Goal: Task Accomplishment & Management: Manage account settings

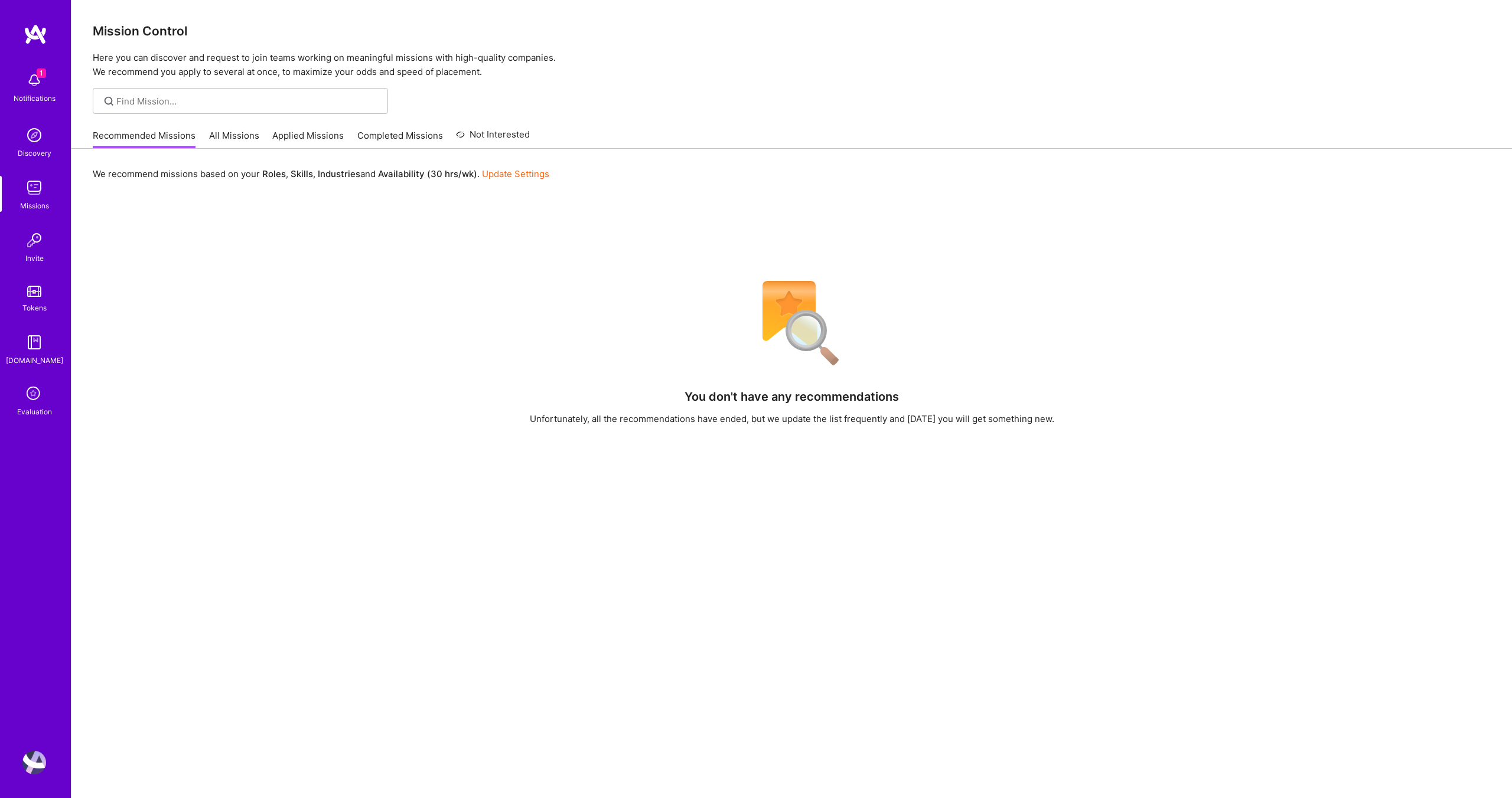
click at [43, 760] on img at bounding box center [34, 762] width 24 height 24
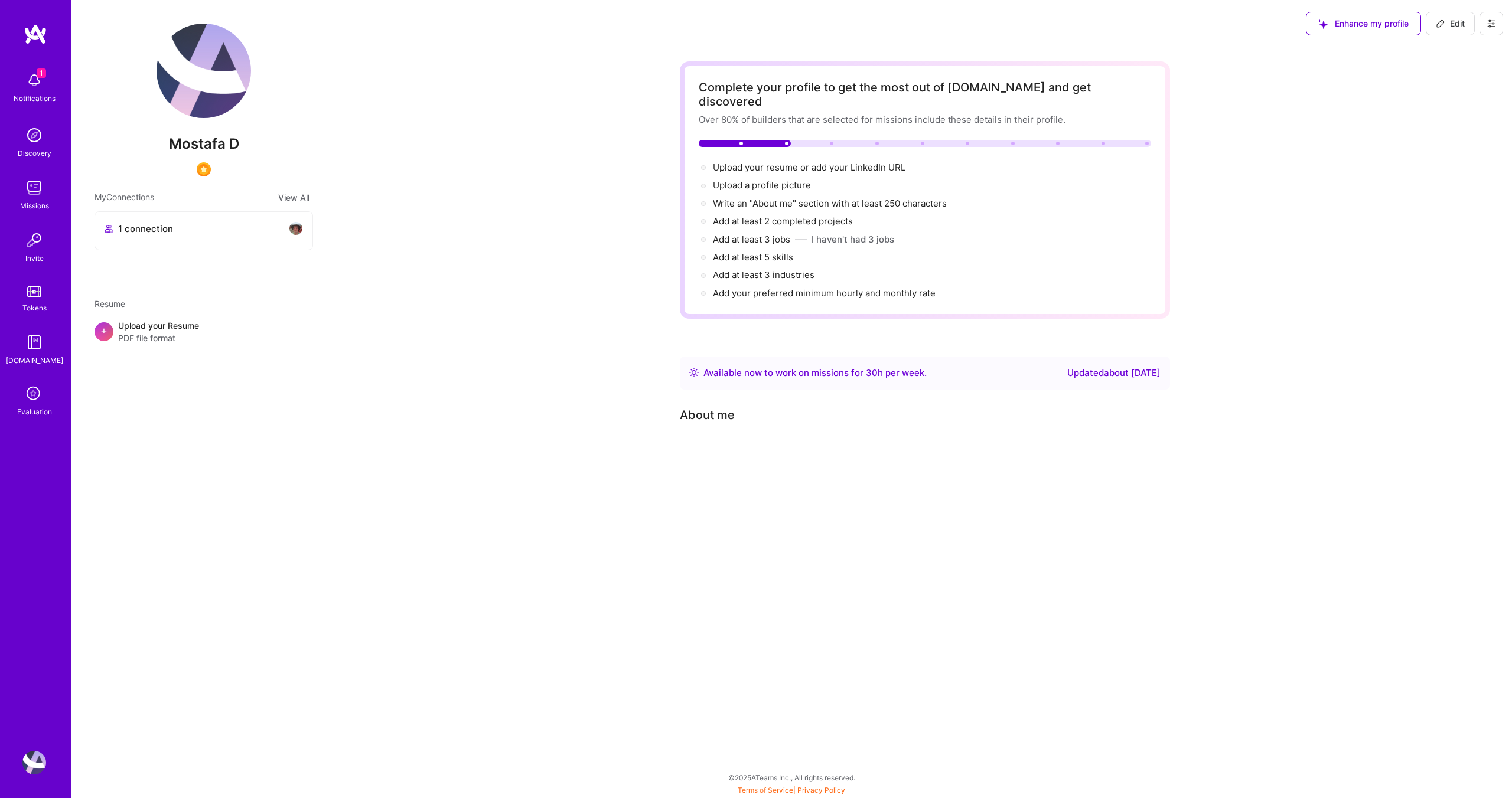
click at [1443, 25] on icon at bounding box center [1440, 24] width 9 height 9
select select "US"
select select "Right Now"
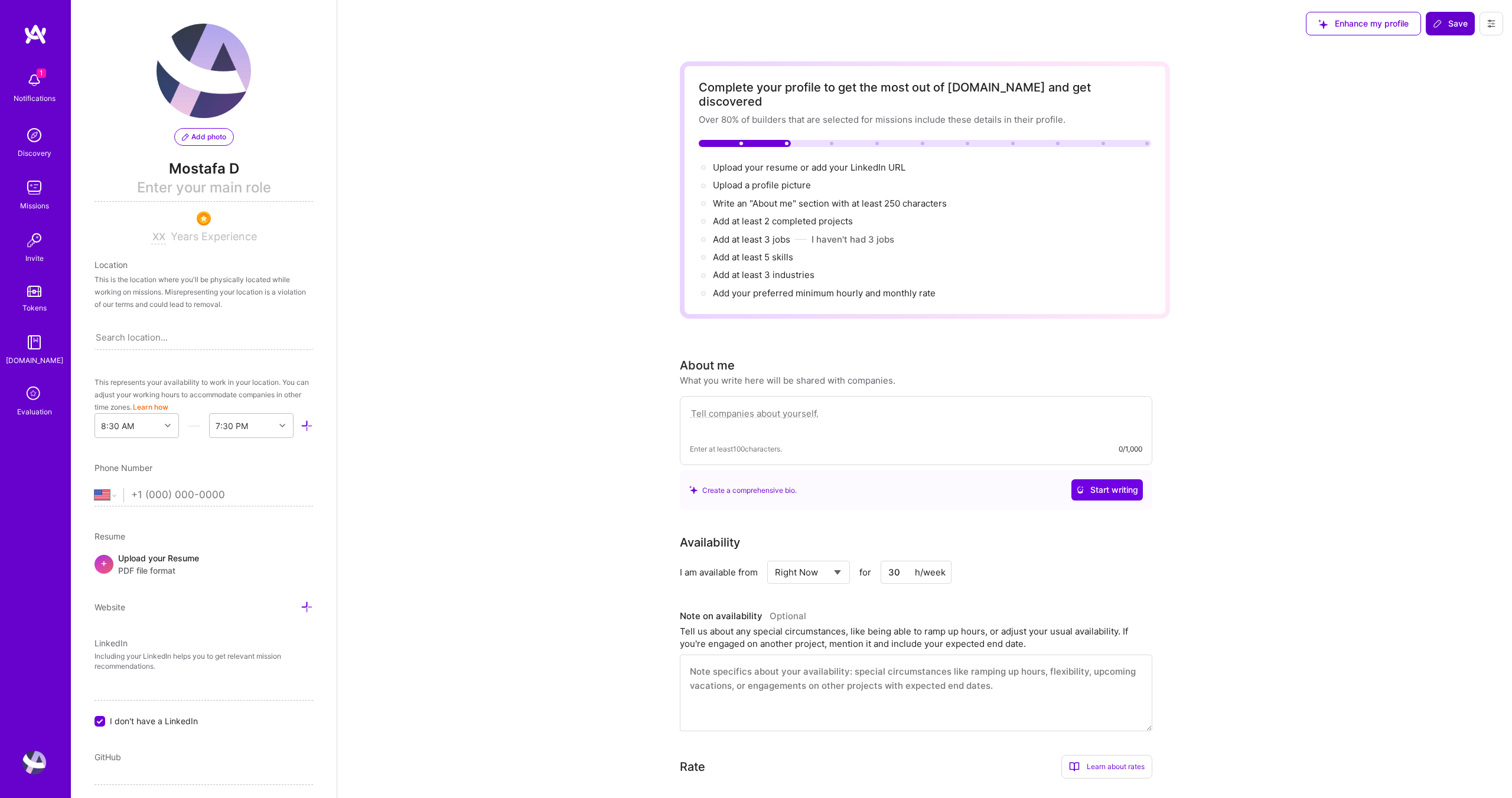
click at [1492, 22] on icon at bounding box center [1491, 24] width 9 height 9
click at [1460, 50] on button "Settings" at bounding box center [1459, 50] width 89 height 30
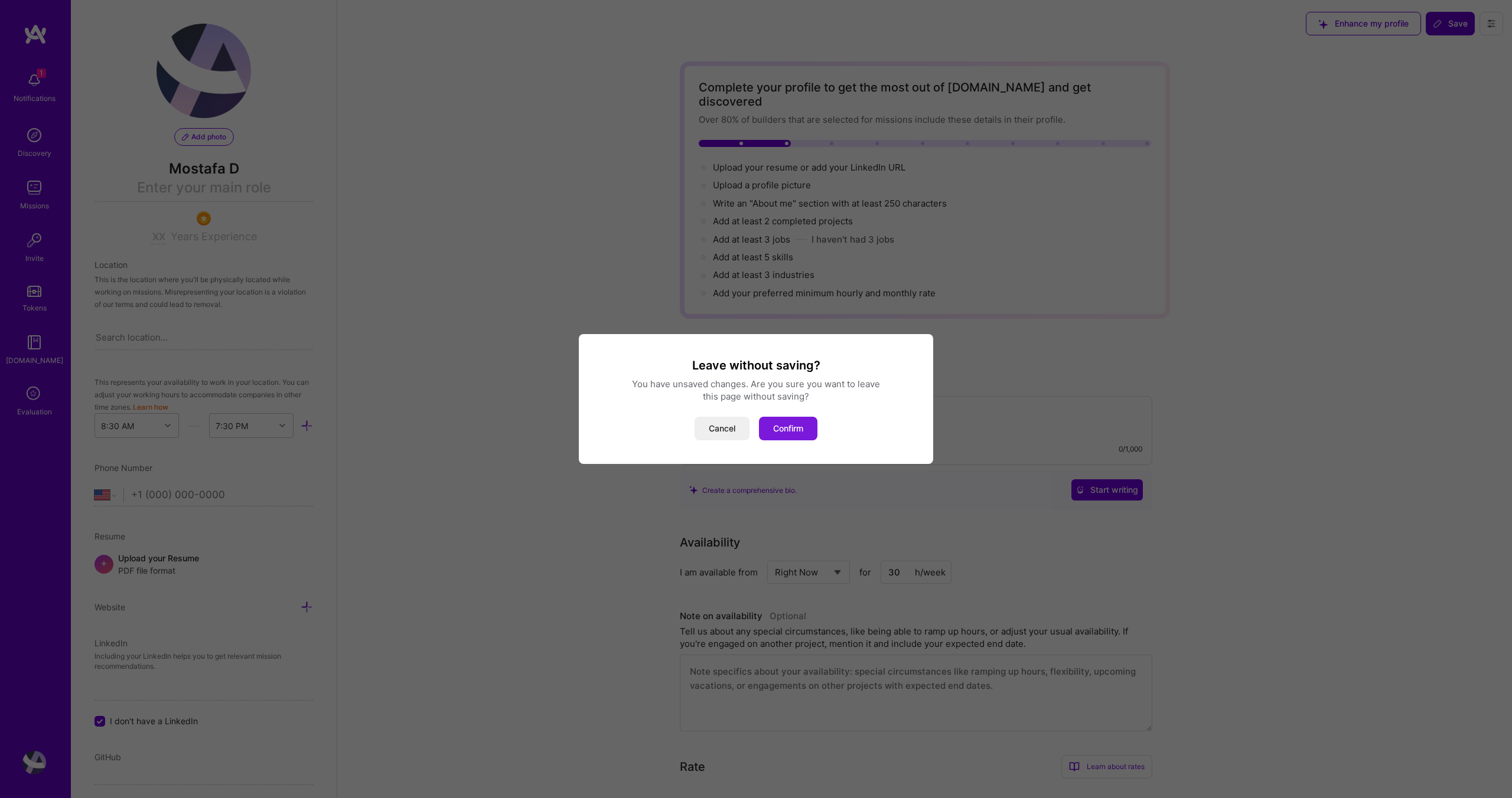
click at [804, 431] on button "Confirm" at bounding box center [788, 429] width 59 height 24
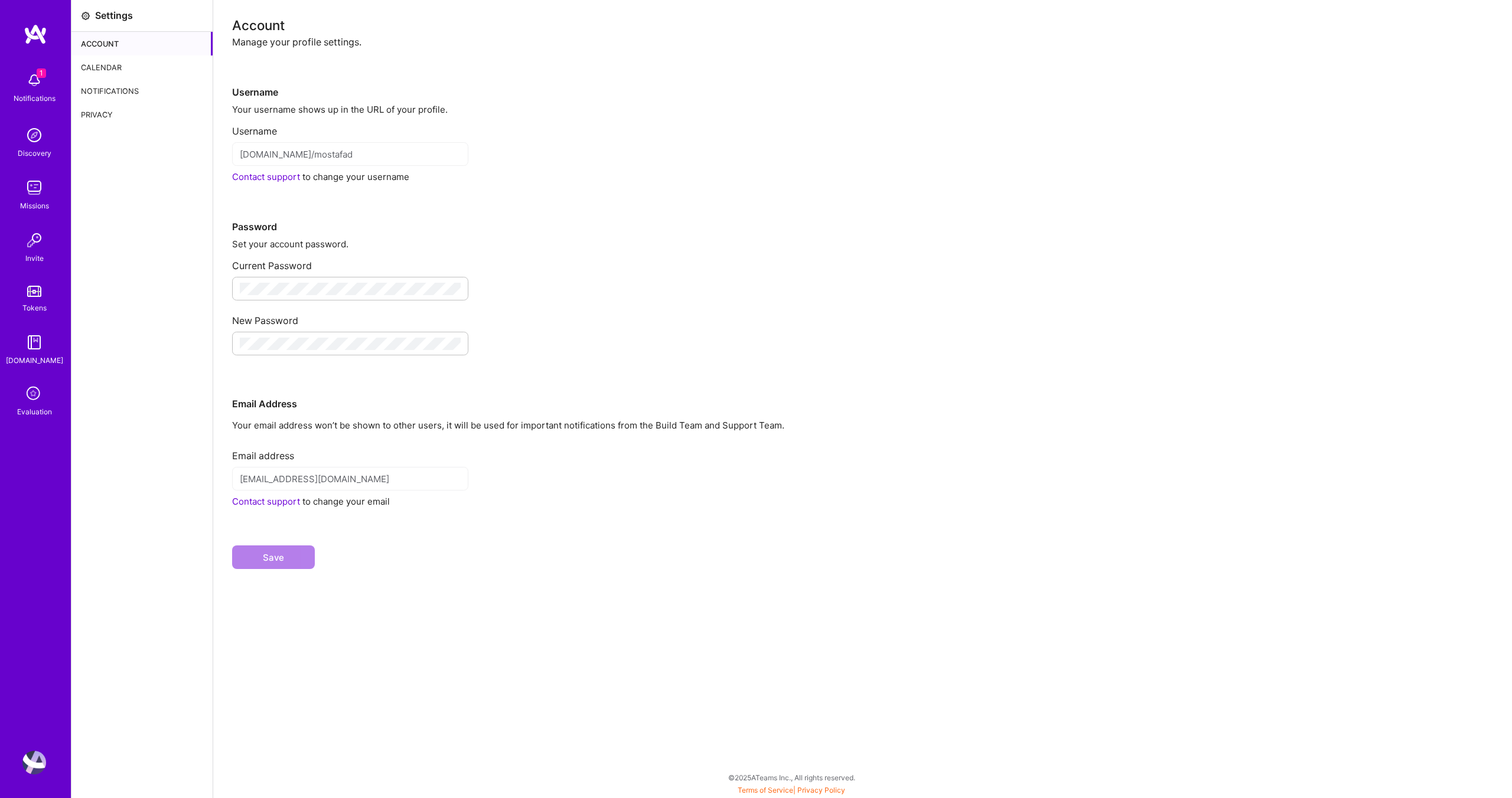
click at [102, 67] on div "Calendar" at bounding box center [142, 67] width 141 height 24
